Goal: Information Seeking & Learning: Get advice/opinions

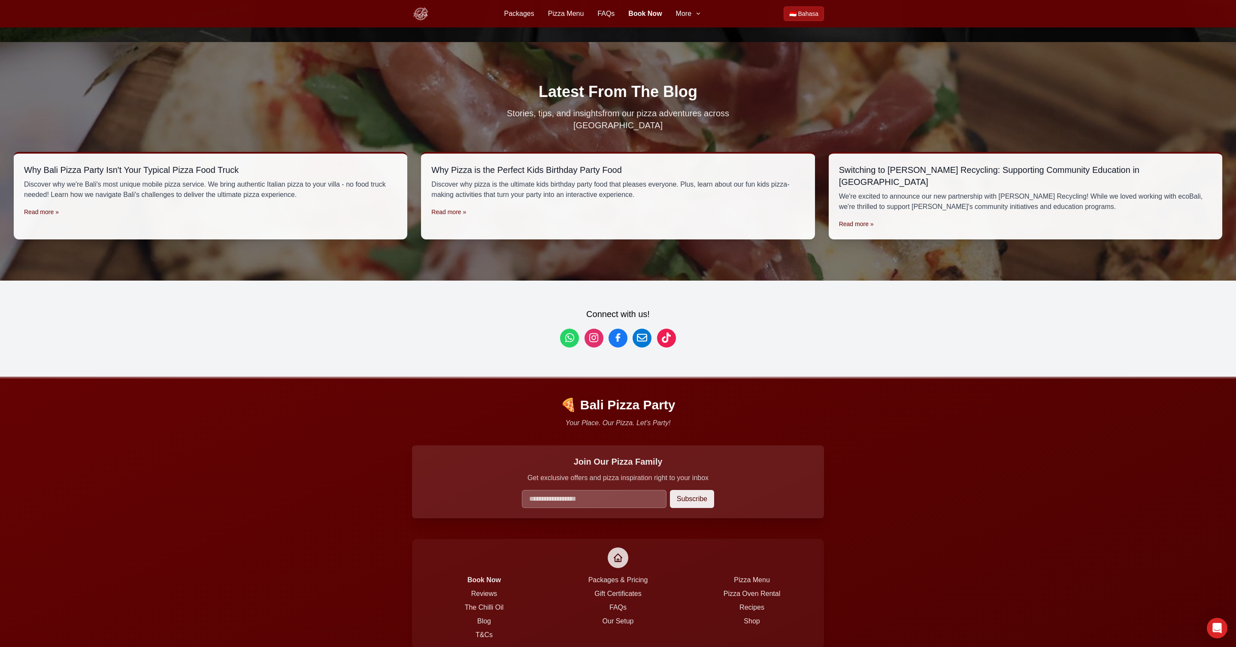
scroll to position [2646, 0]
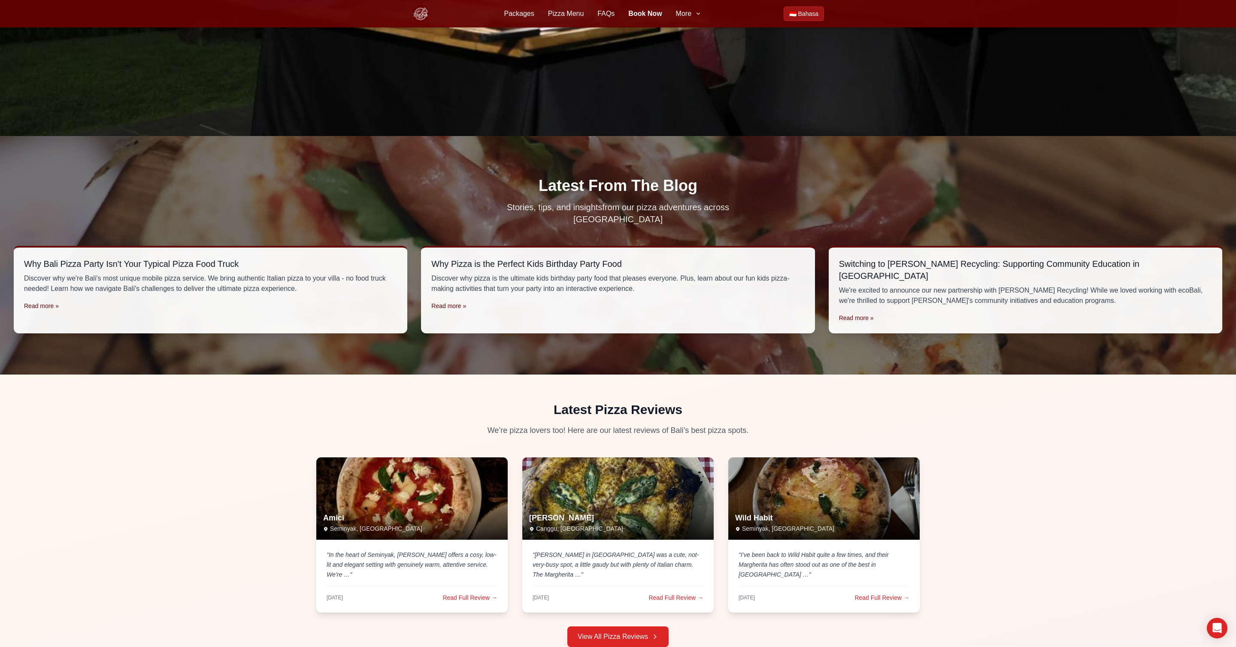
scroll to position [2563, 0]
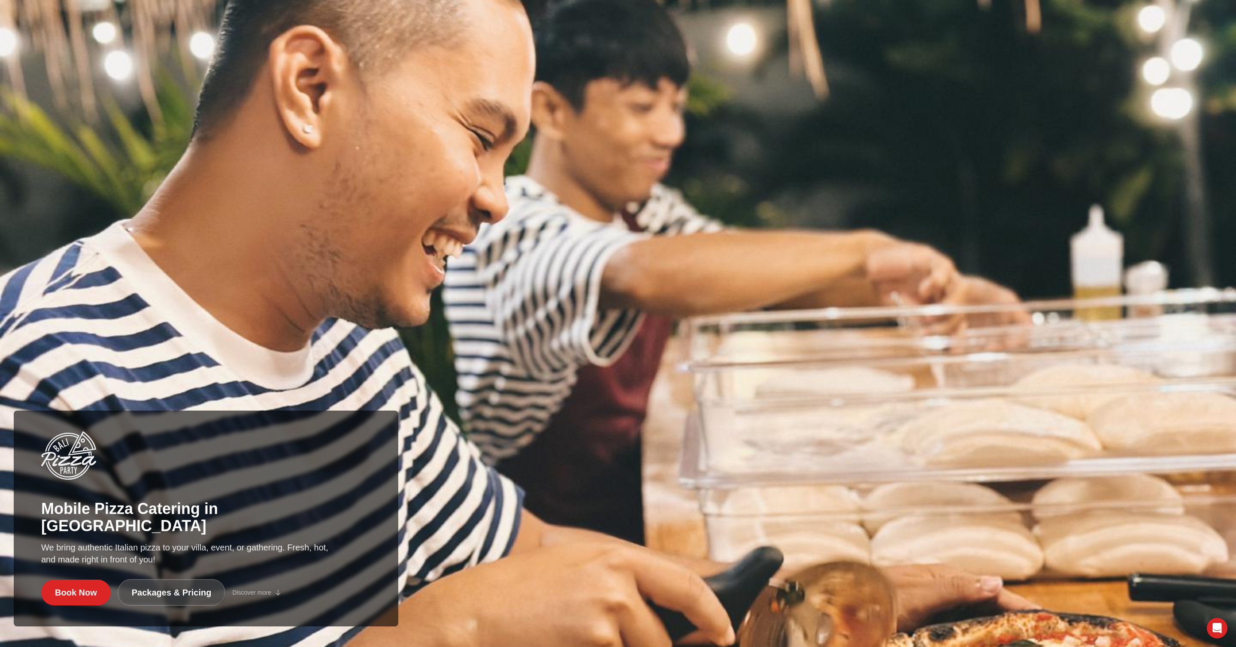
scroll to position [2563, 0]
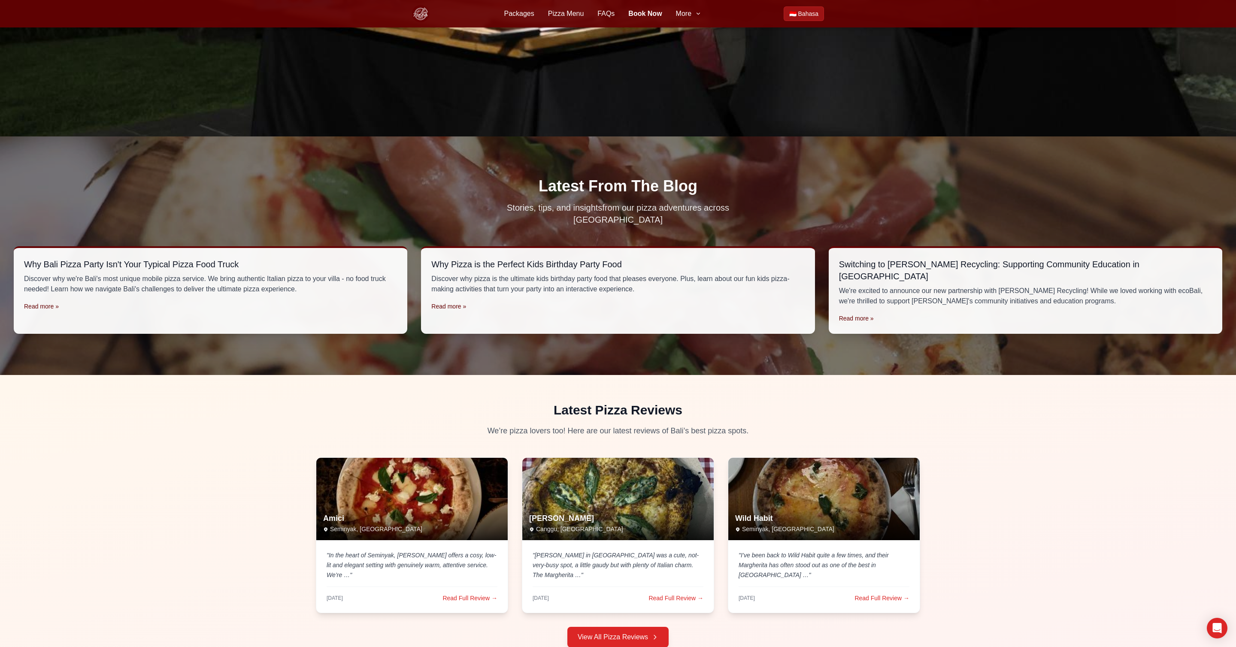
click at [171, 200] on div "Latest From The Blog Stories, tips, and insights from our pizza adventures acro…" at bounding box center [618, 202] width 1208 height 48
click at [202, 178] on h2 "Latest From The Blog" at bounding box center [618, 186] width 1208 height 17
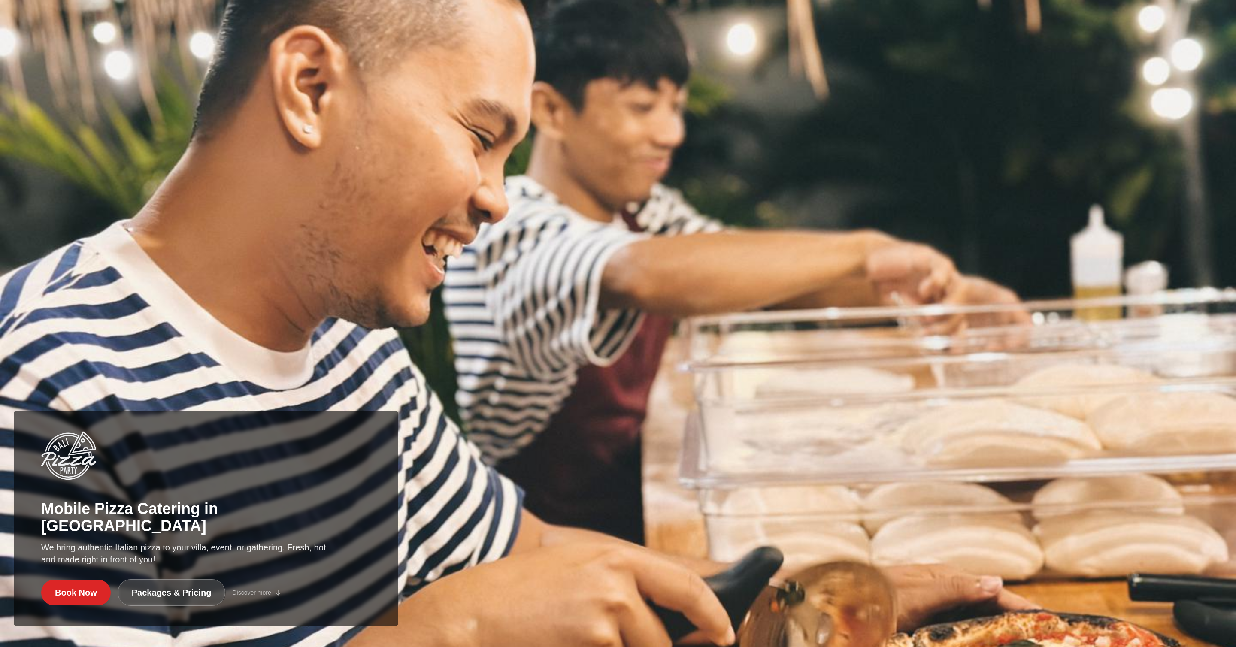
scroll to position [2563, 0]
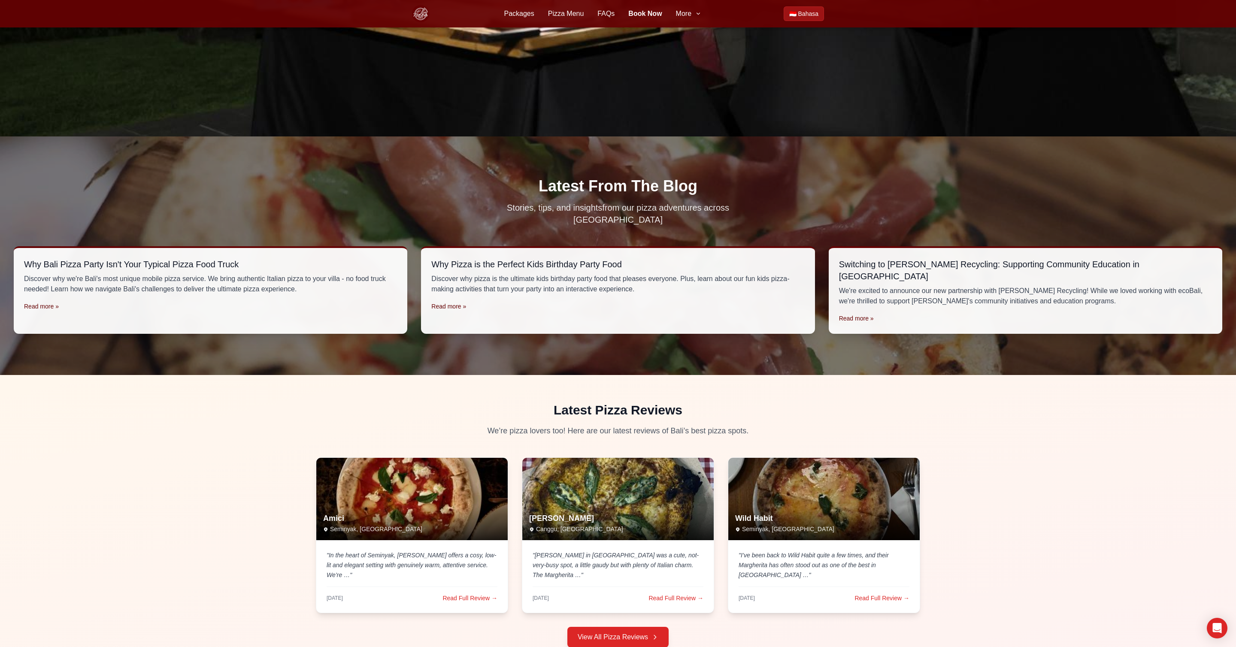
click at [227, 185] on div "Latest From The Blog Stories, tips, and insights from our pizza adventures acro…" at bounding box center [618, 202] width 1208 height 48
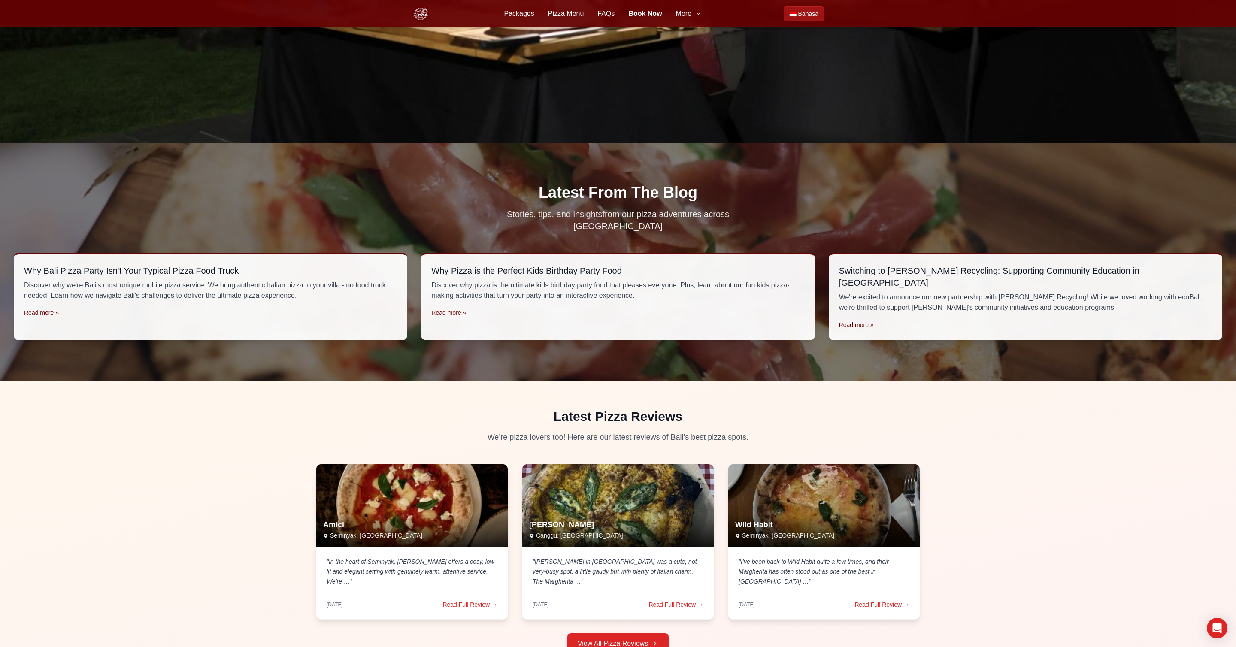
scroll to position [2558, 0]
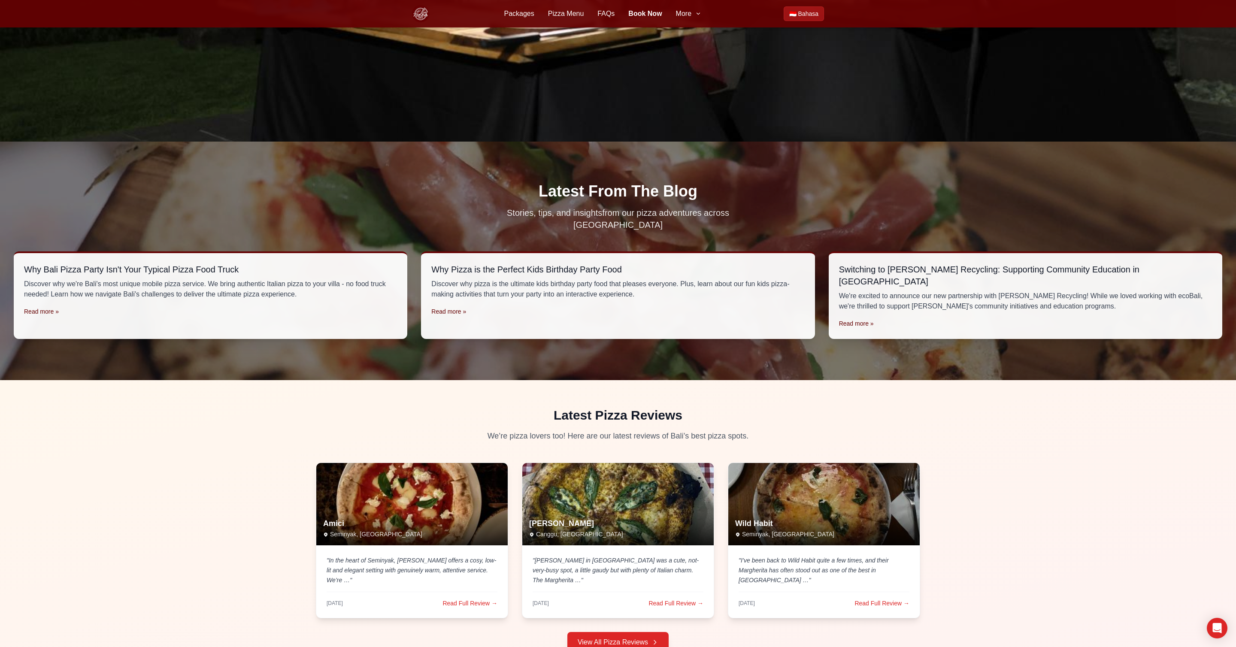
click at [249, 183] on h2 "Latest From The Blog" at bounding box center [618, 191] width 1208 height 17
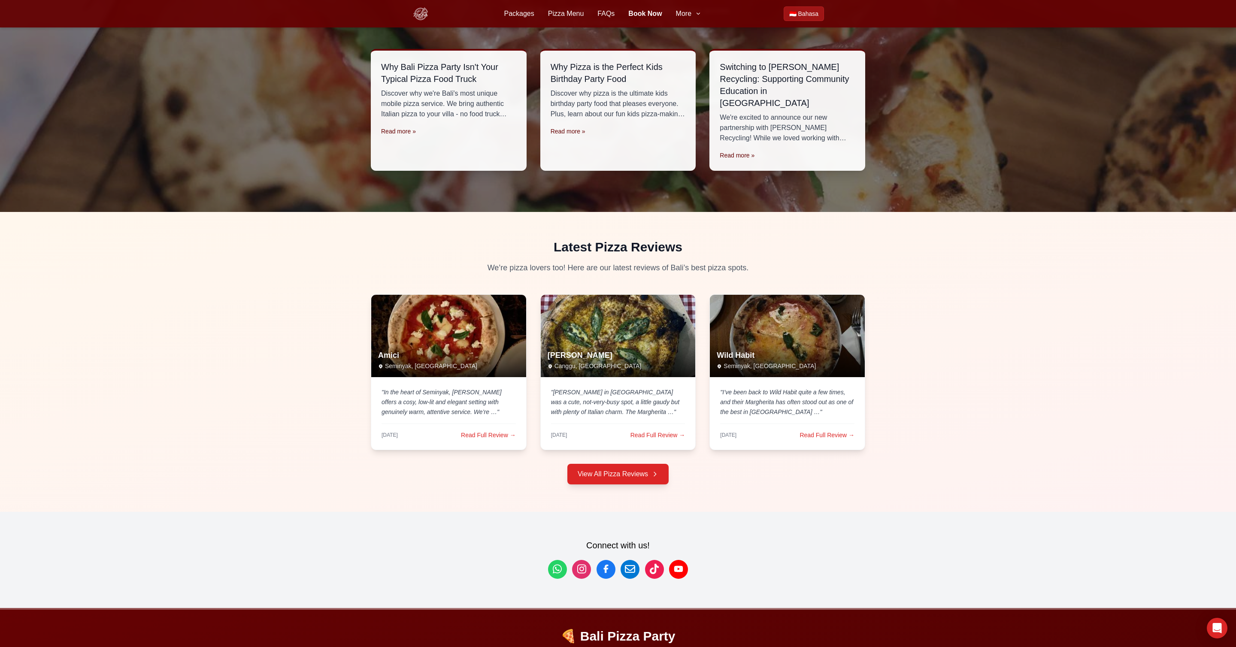
scroll to position [2762, 0]
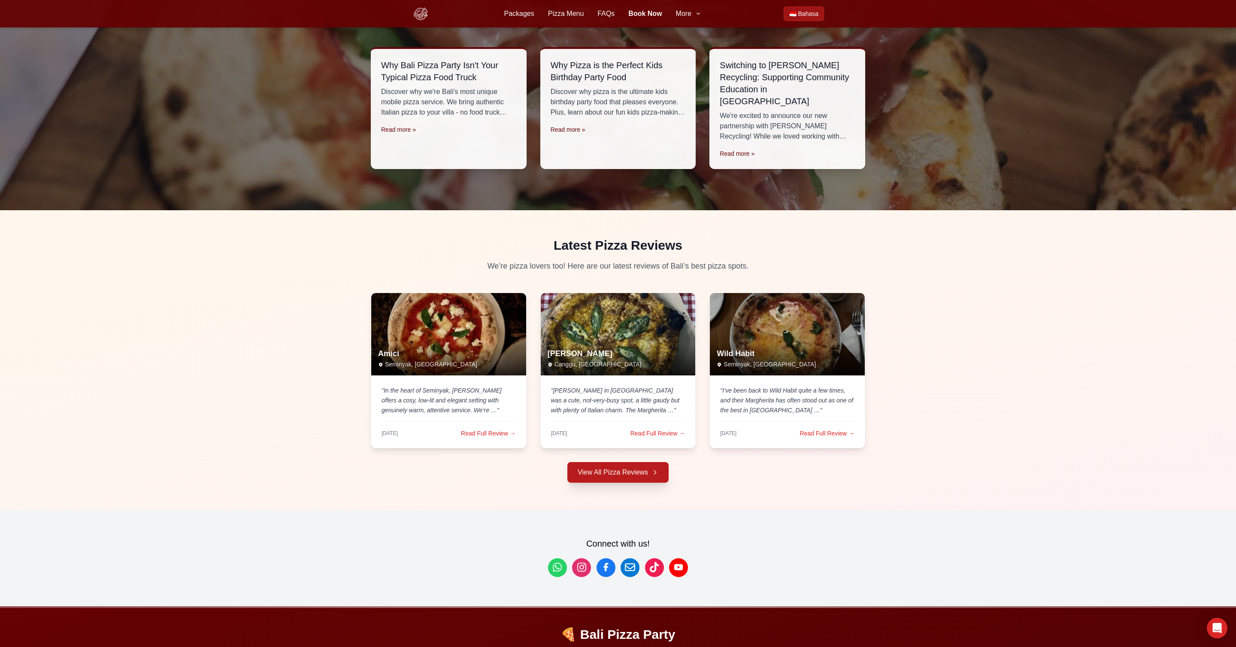
click at [627, 462] on link "View All Pizza Reviews" at bounding box center [617, 472] width 101 height 21
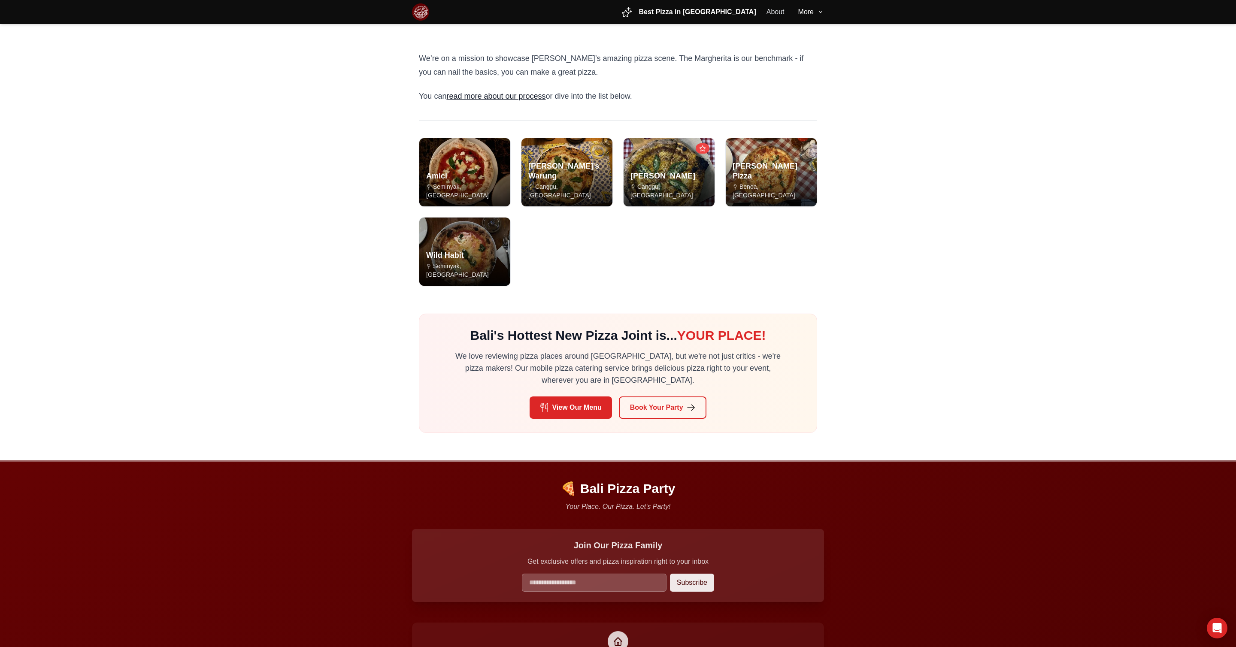
click at [268, 273] on main "We’re on a mission to showcase [PERSON_NAME]’s amazing pizza scene. The Margher…" at bounding box center [618, 242] width 1236 height 436
click at [282, 213] on main "We’re on a mission to showcase [PERSON_NAME]’s amazing pizza scene. The Margher…" at bounding box center [618, 242] width 1236 height 436
